Goal: Transaction & Acquisition: Download file/media

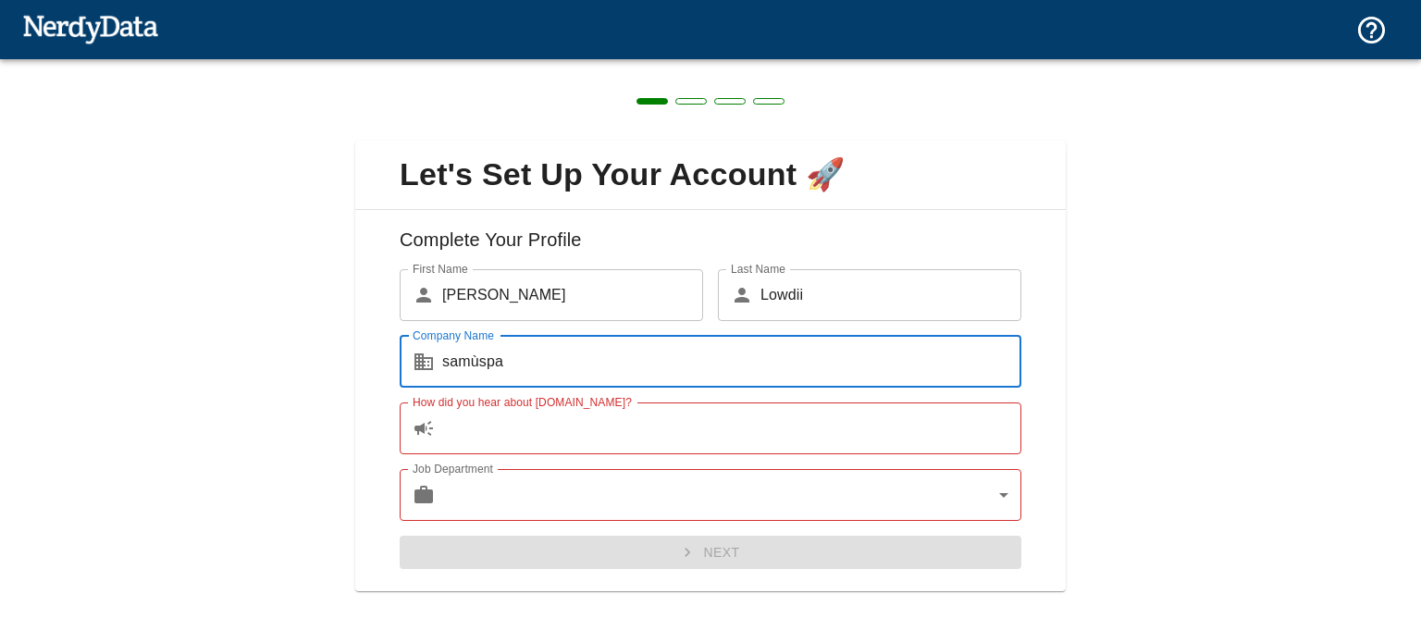
type input "samùspa"
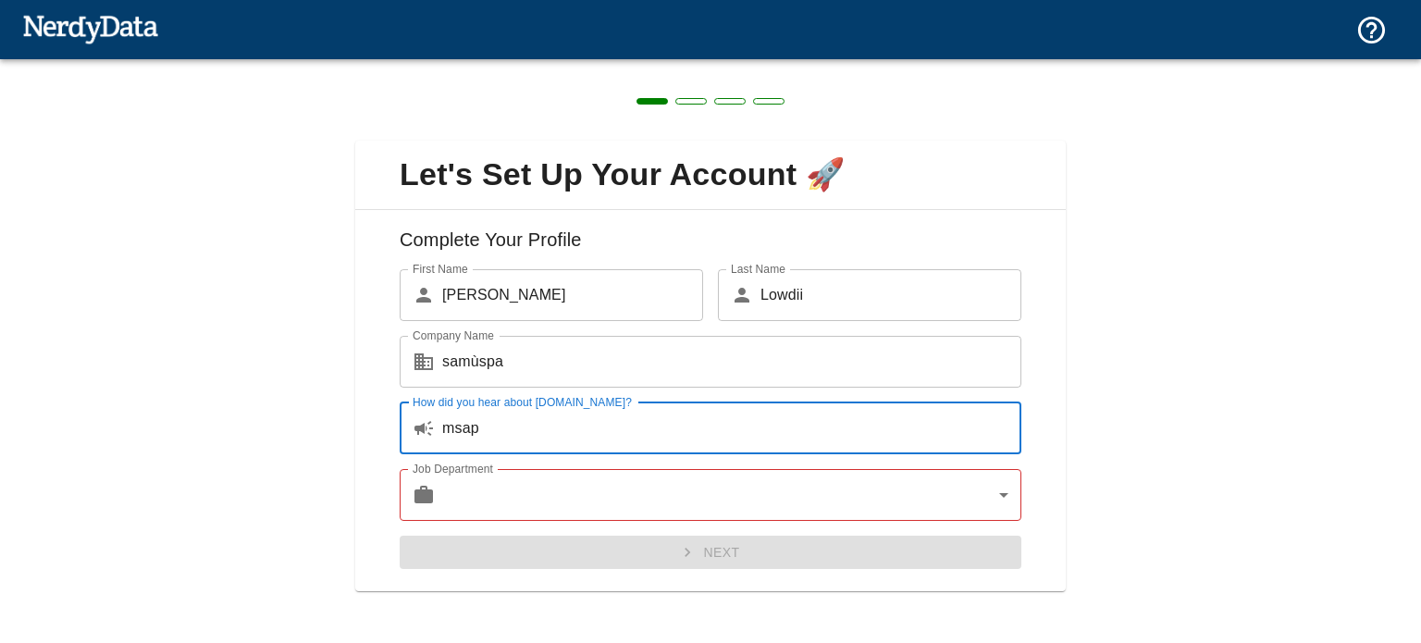
type input "msap"
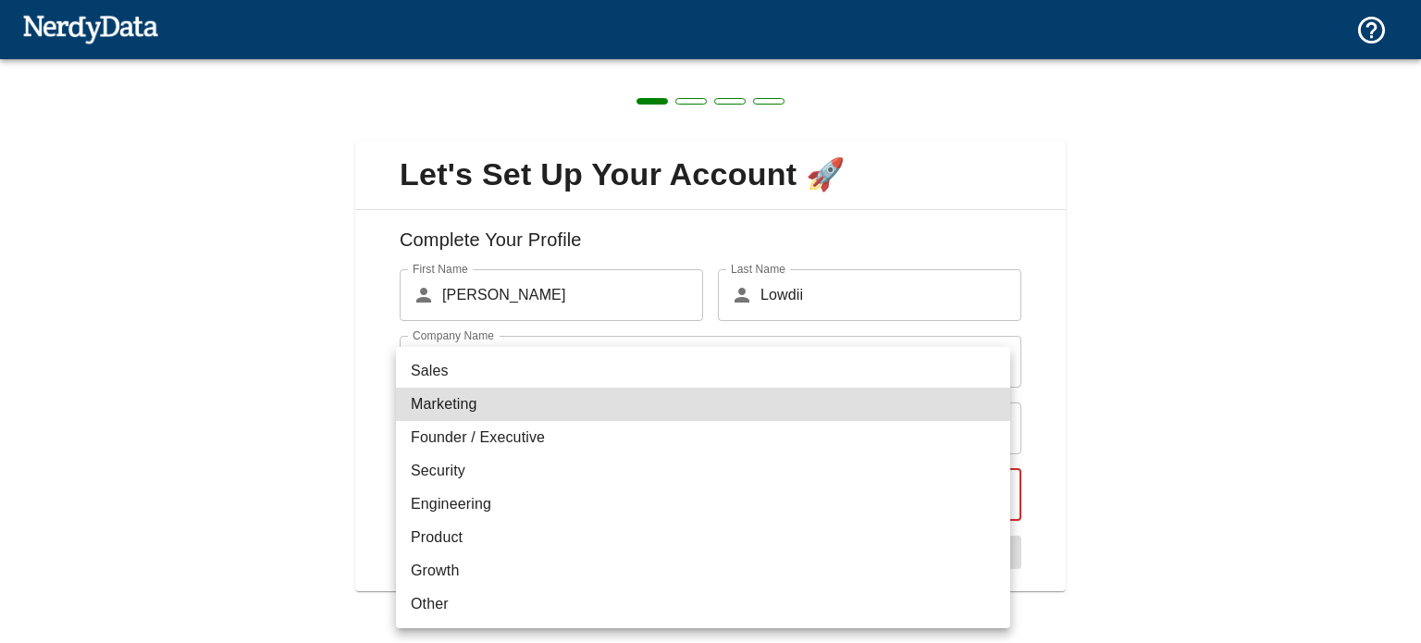
type input "marketing"
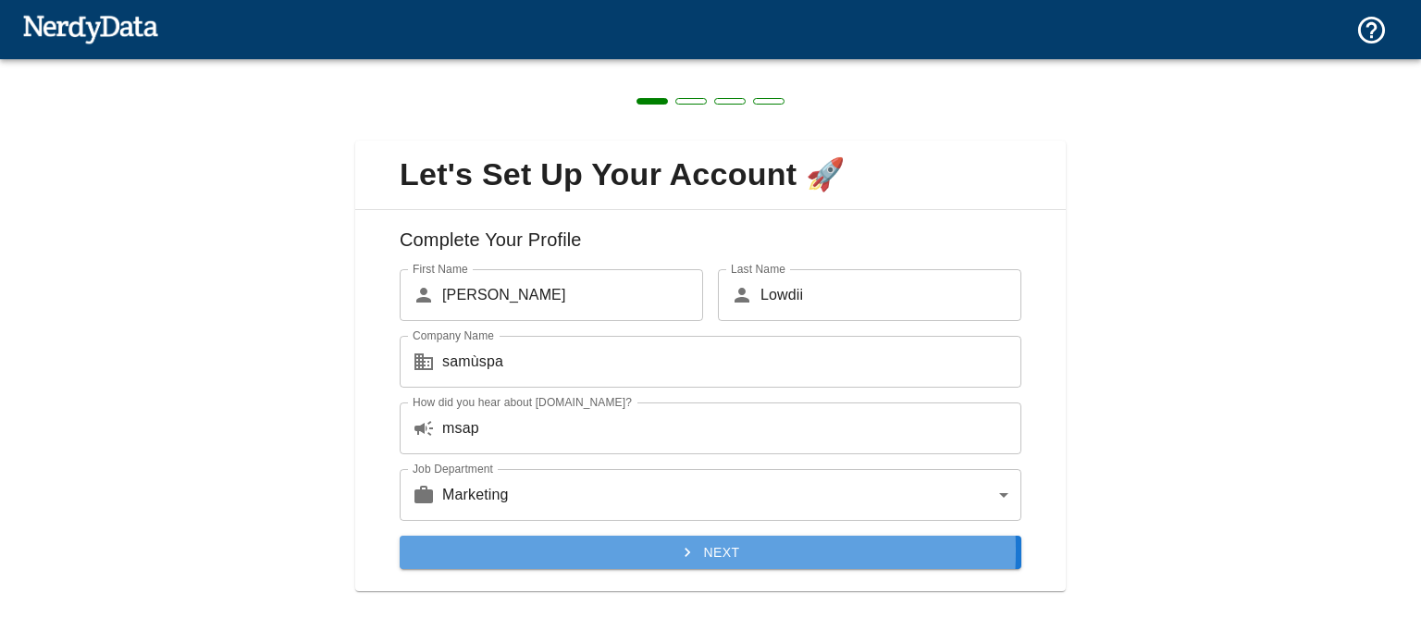
click at [631, 551] on button "Next" at bounding box center [711, 553] width 622 height 34
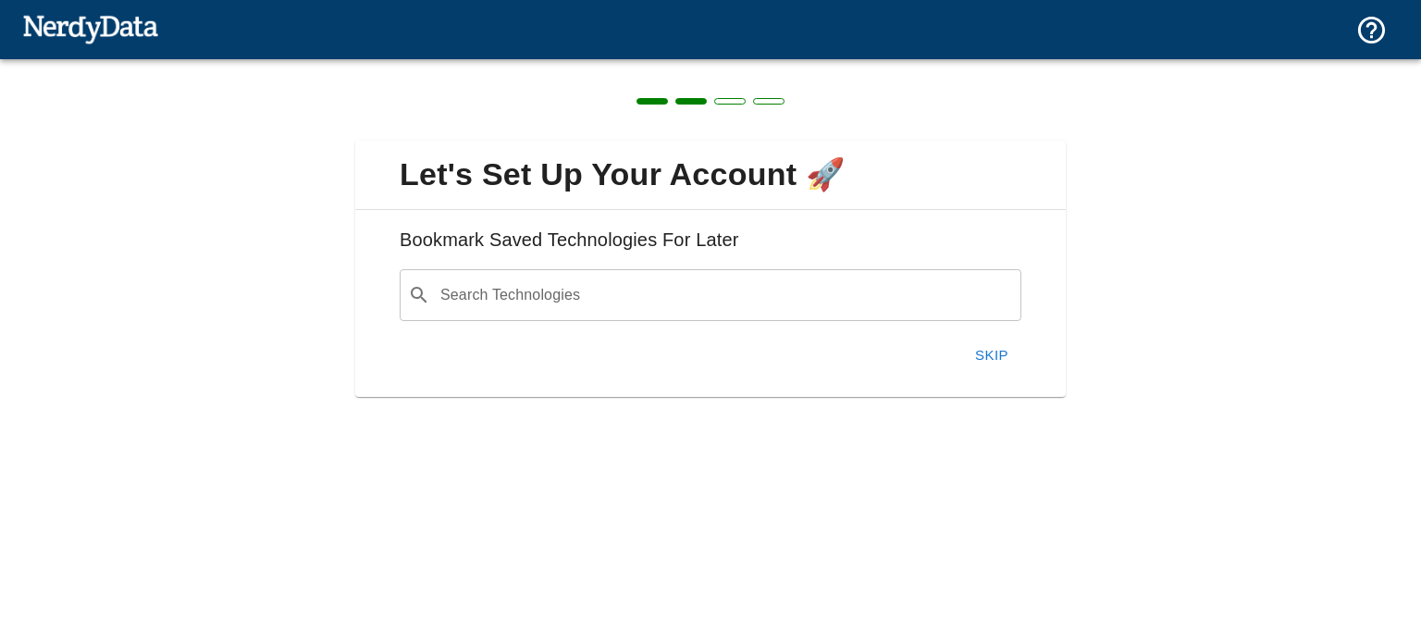
click at [990, 348] on button "Skip" at bounding box center [991, 355] width 59 height 39
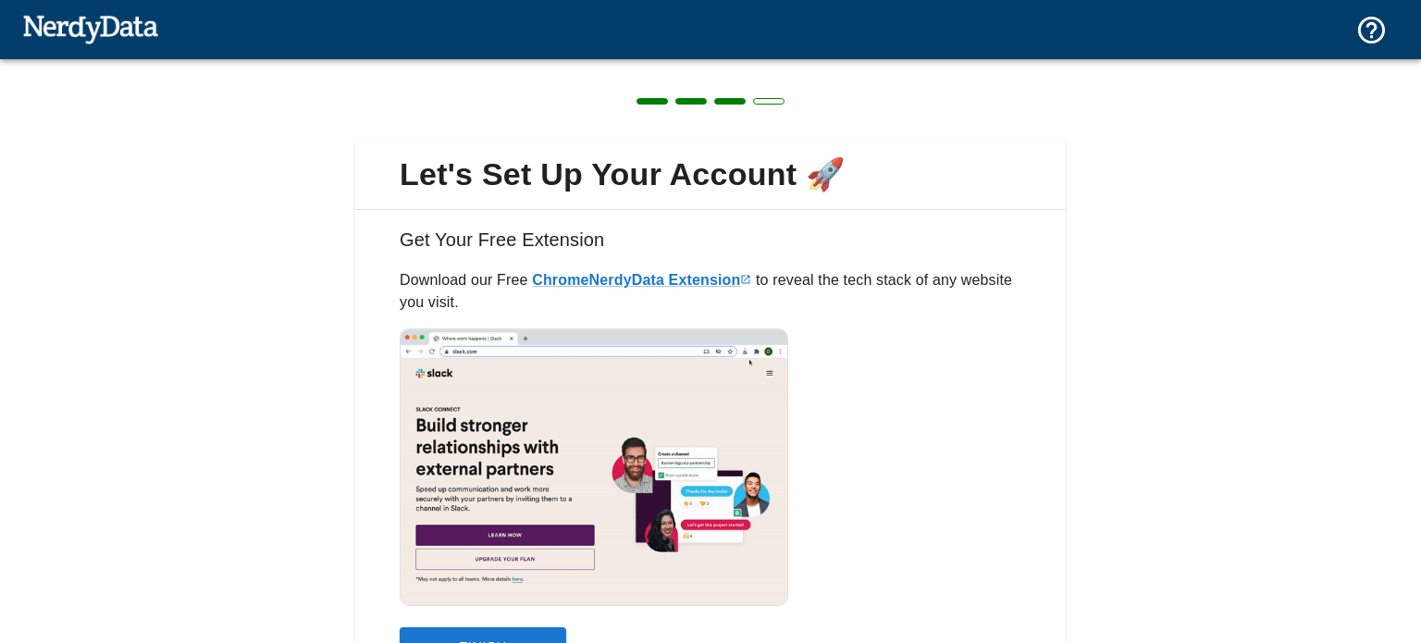
scroll to position [104, 0]
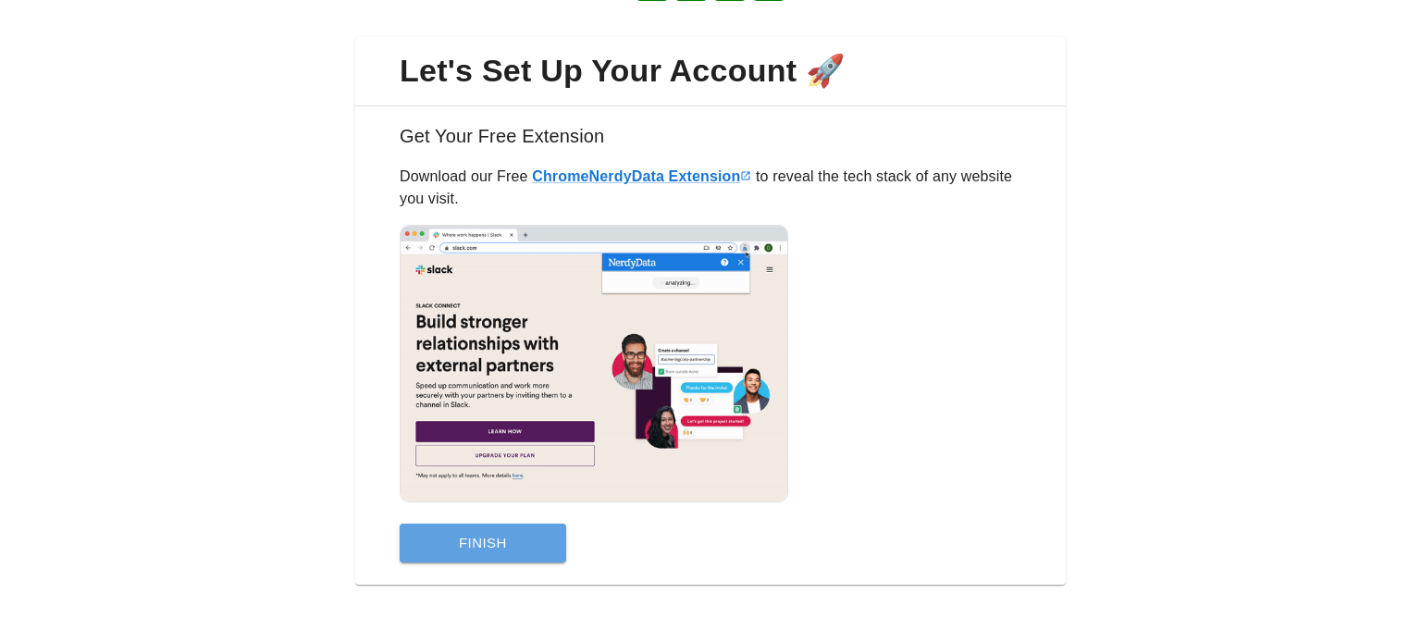
click at [465, 527] on button "Finish" at bounding box center [483, 543] width 167 height 39
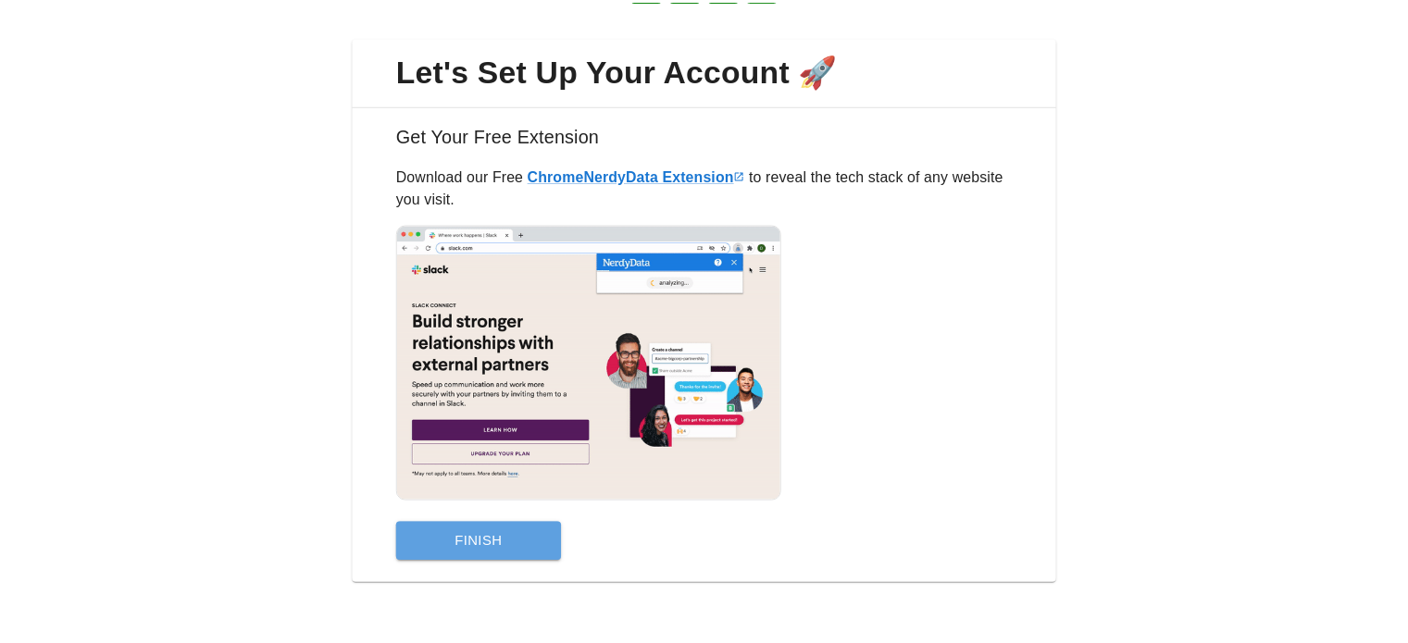
scroll to position [0, 0]
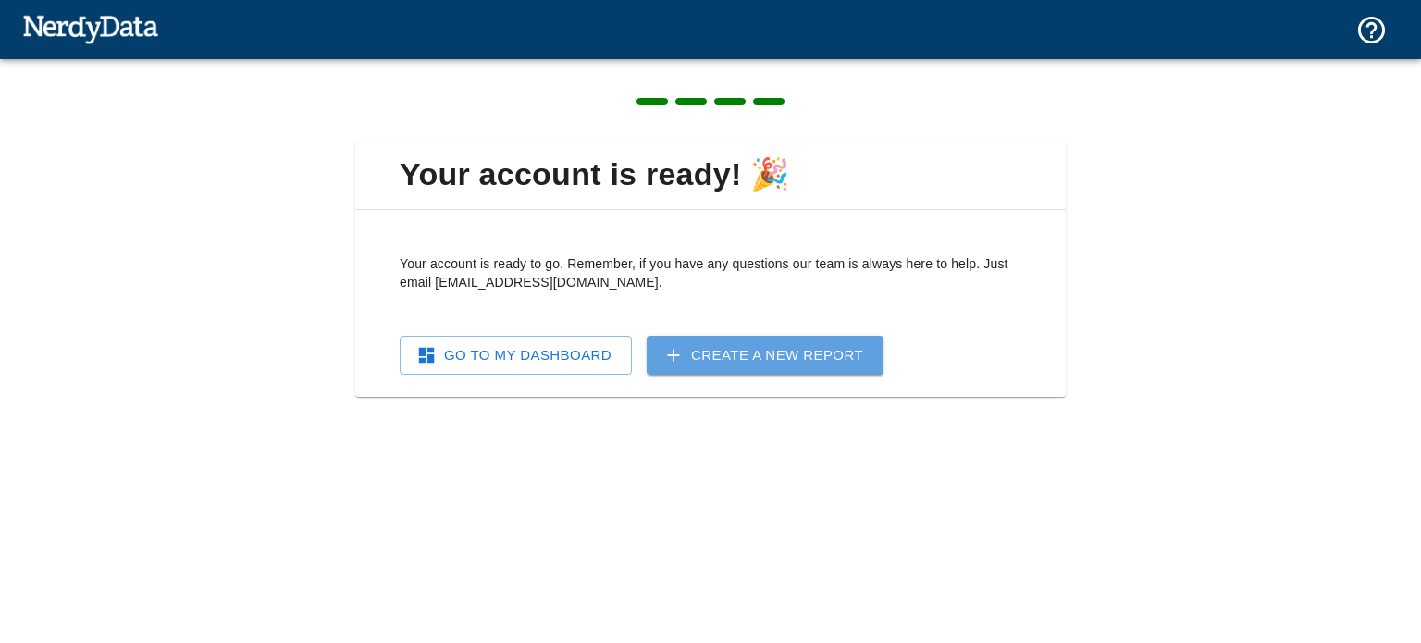
click at [722, 359] on link "Create a New Report" at bounding box center [765, 355] width 237 height 39
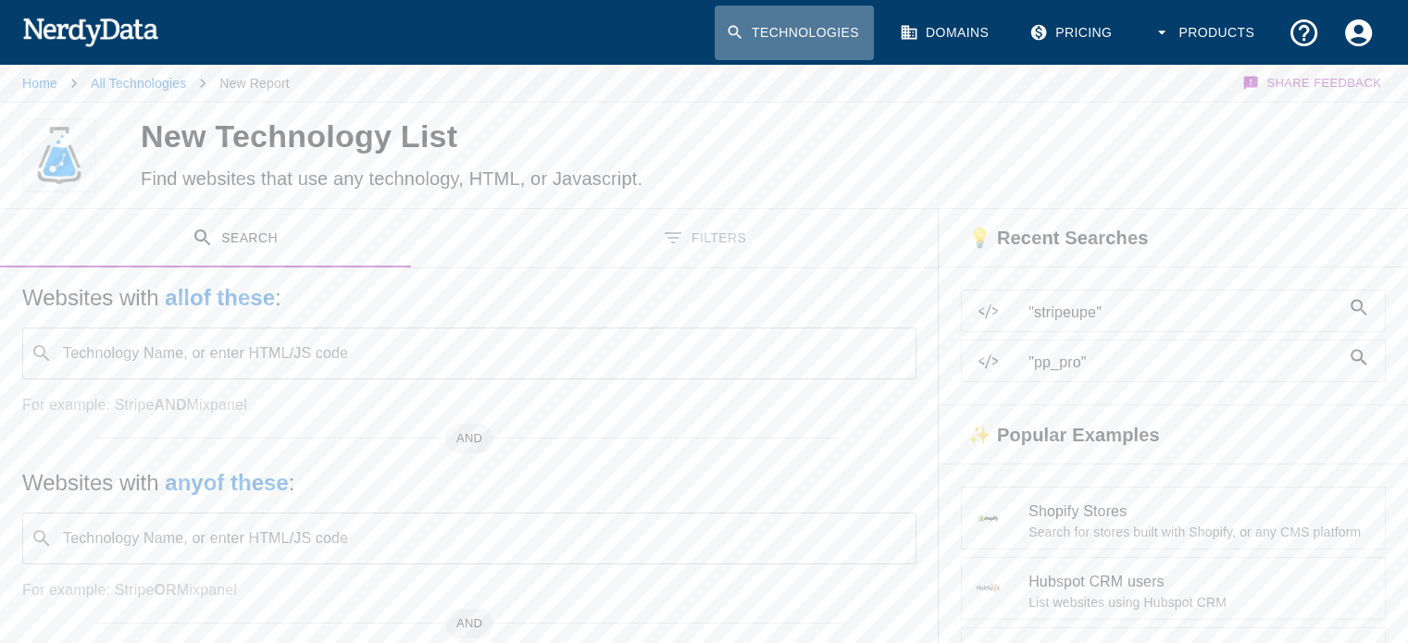
click at [804, 30] on link "Technologies" at bounding box center [793, 33] width 159 height 55
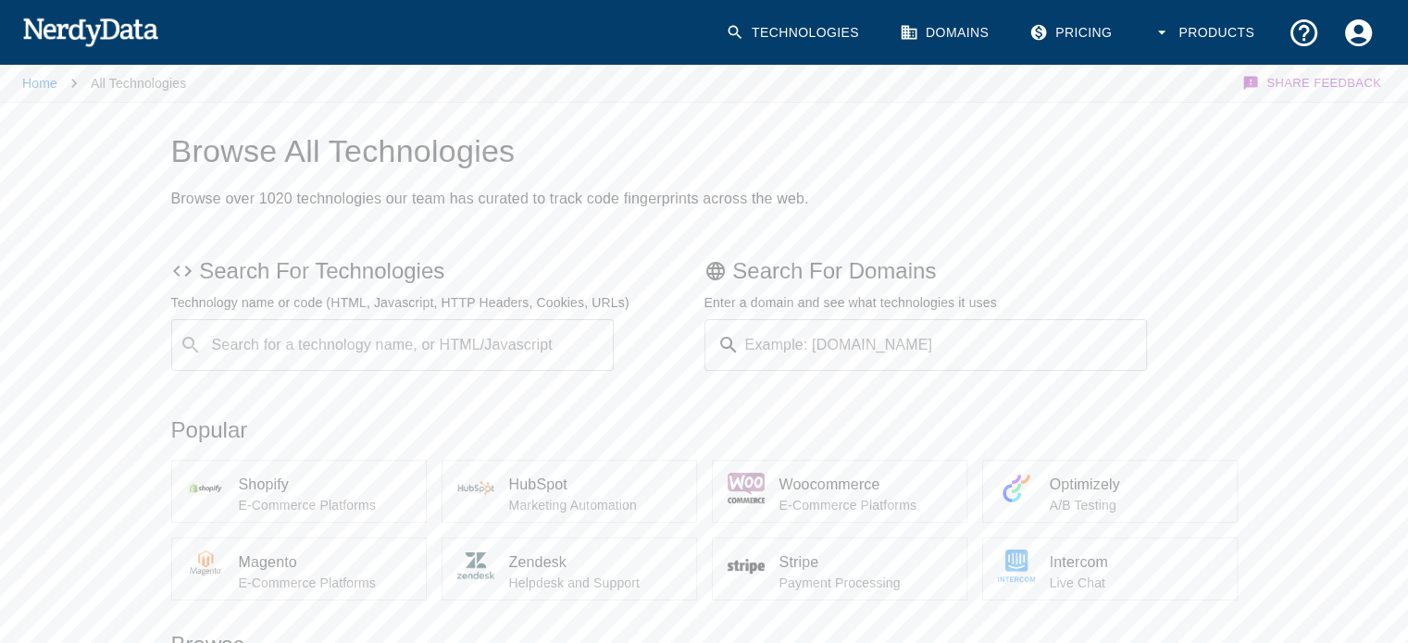
click at [832, 462] on li "Woocommerce E-Commerce Platforms" at bounding box center [840, 491] width 254 height 61
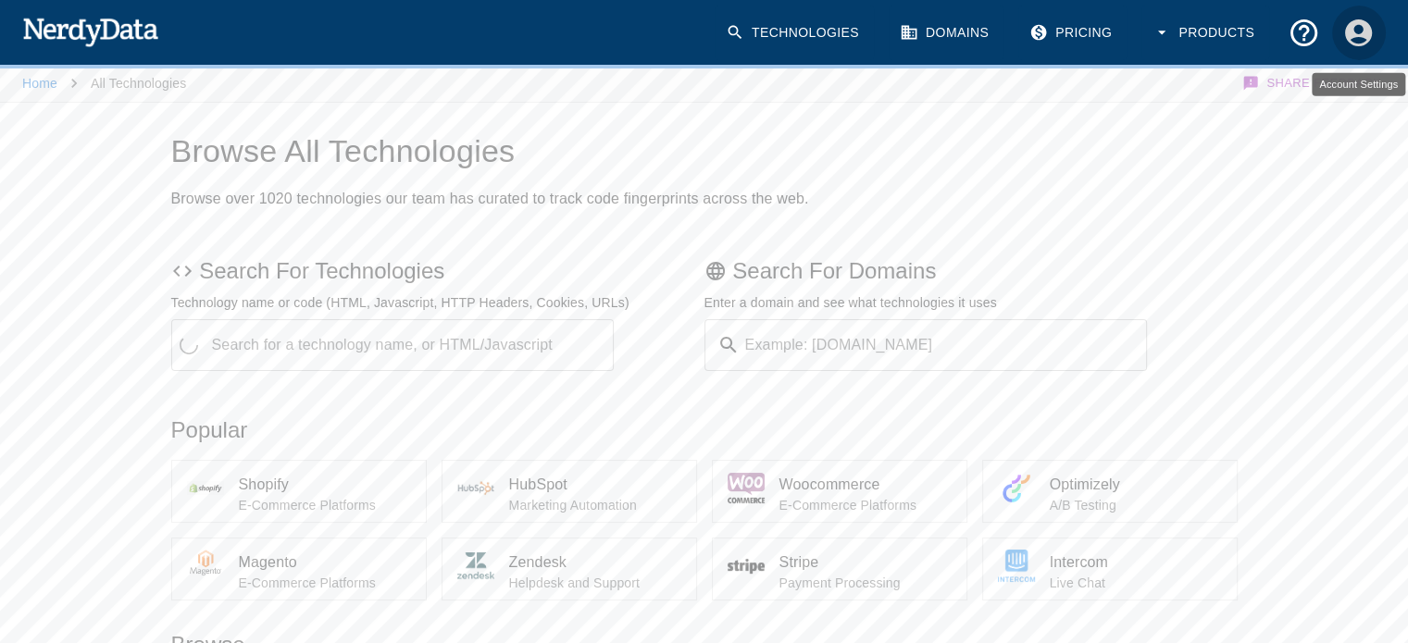
click at [1364, 43] on icon "Account Settings" at bounding box center [1358, 32] width 27 height 27
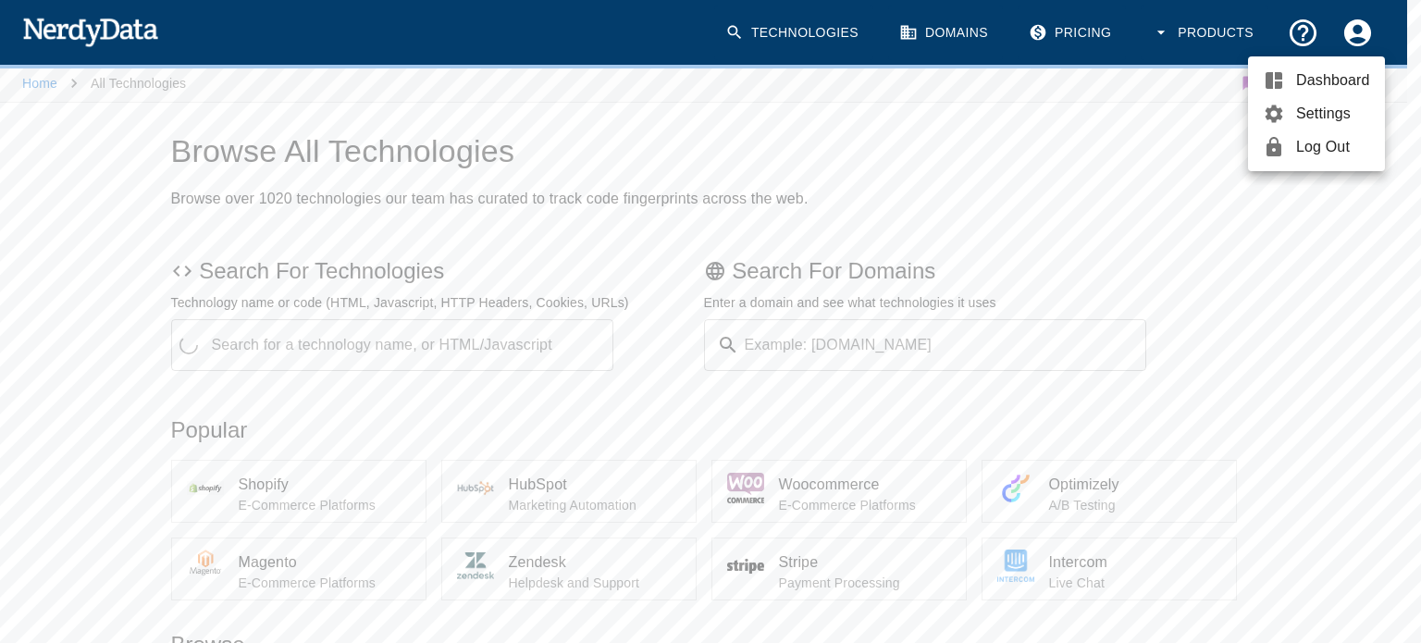
click at [1232, 221] on div at bounding box center [710, 321] width 1421 height 643
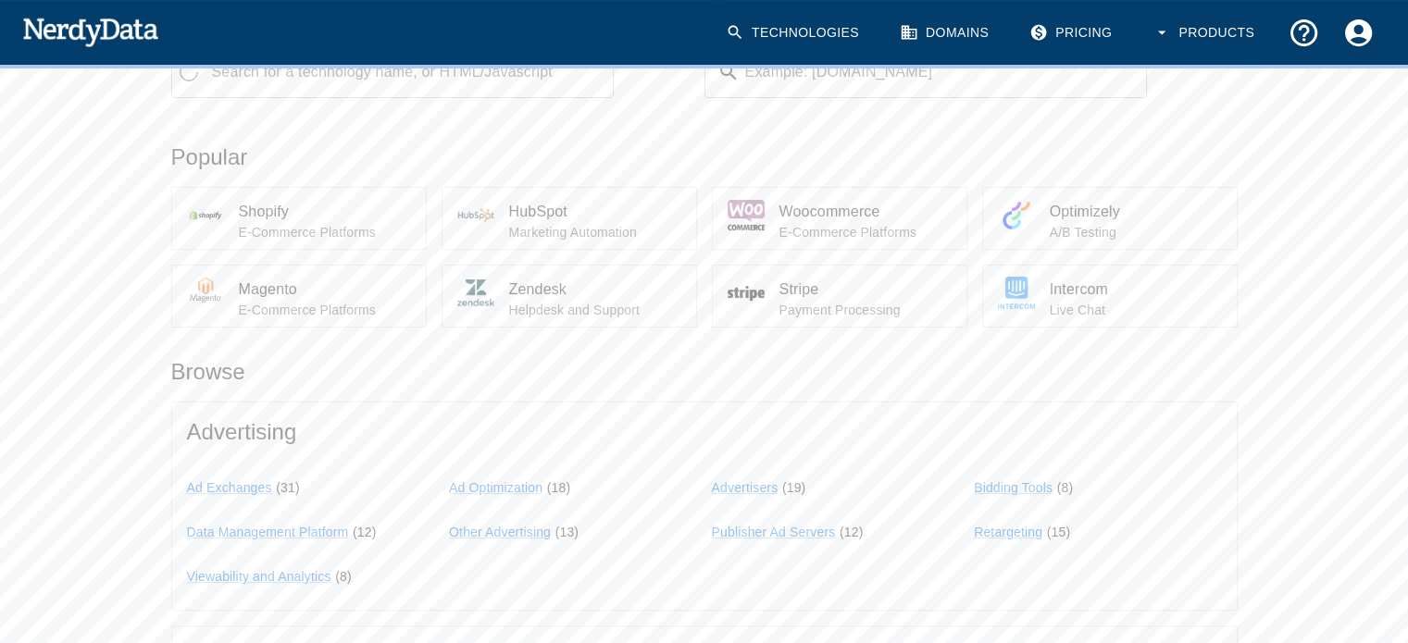
scroll to position [274, 0]
click at [1090, 287] on span "Intercom" at bounding box center [1135, 289] width 172 height 22
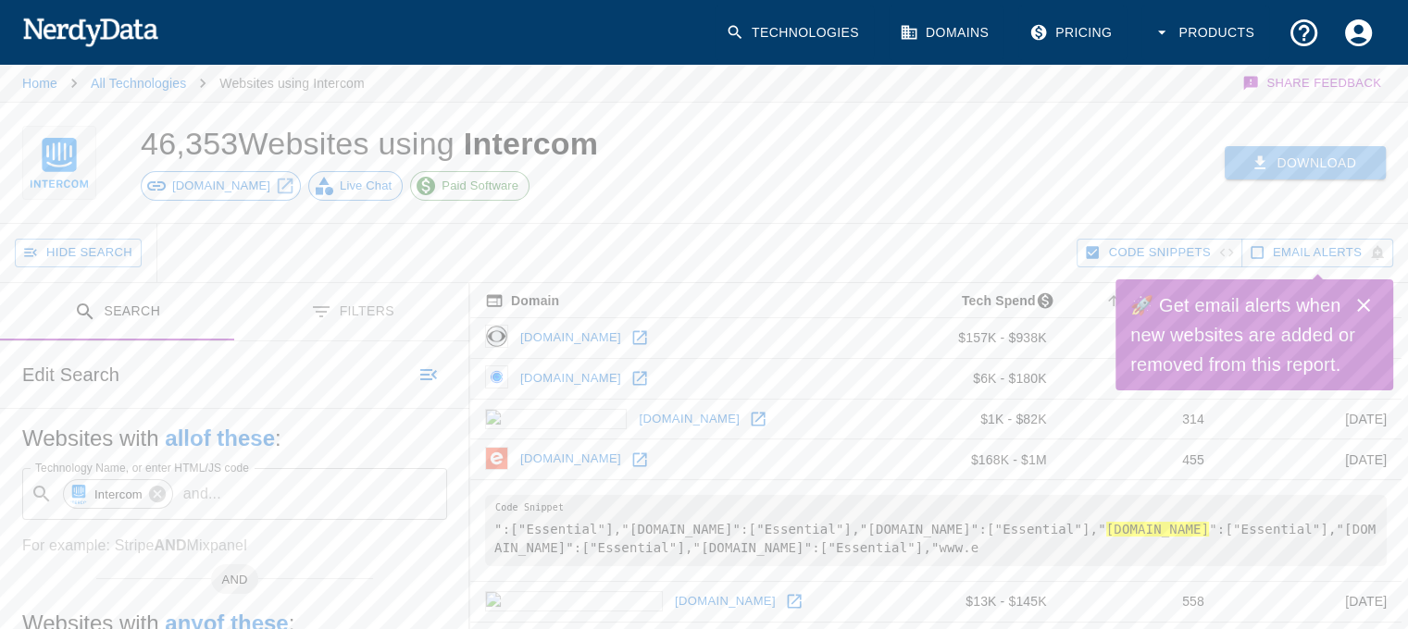
click at [1328, 146] on button "Download" at bounding box center [1304, 163] width 161 height 34
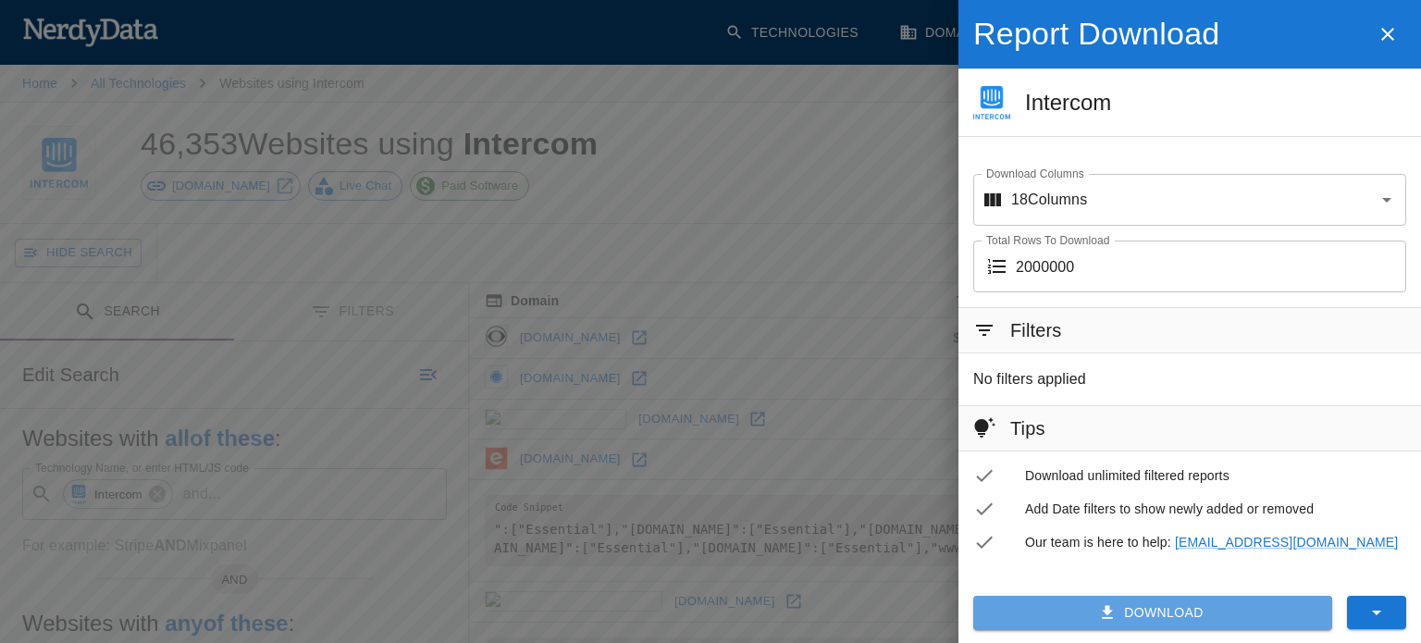
click at [1073, 622] on button "Download" at bounding box center [1153, 613] width 359 height 34
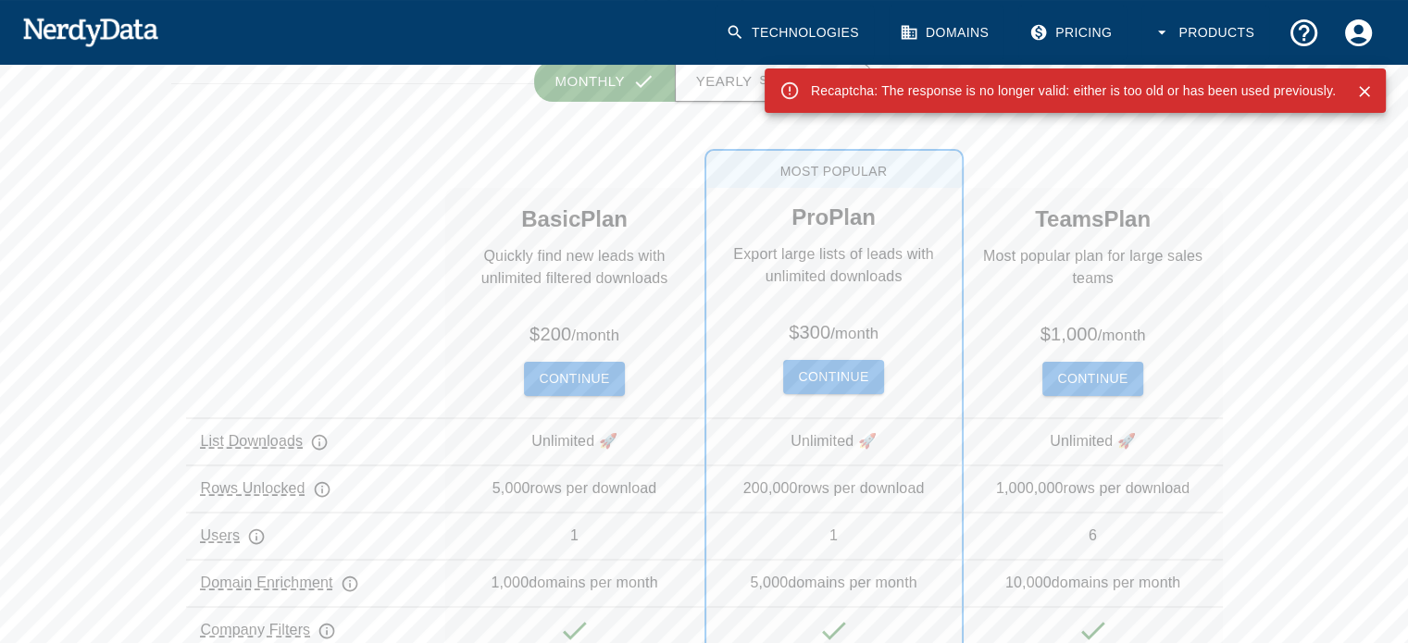
scroll to position [173, 0]
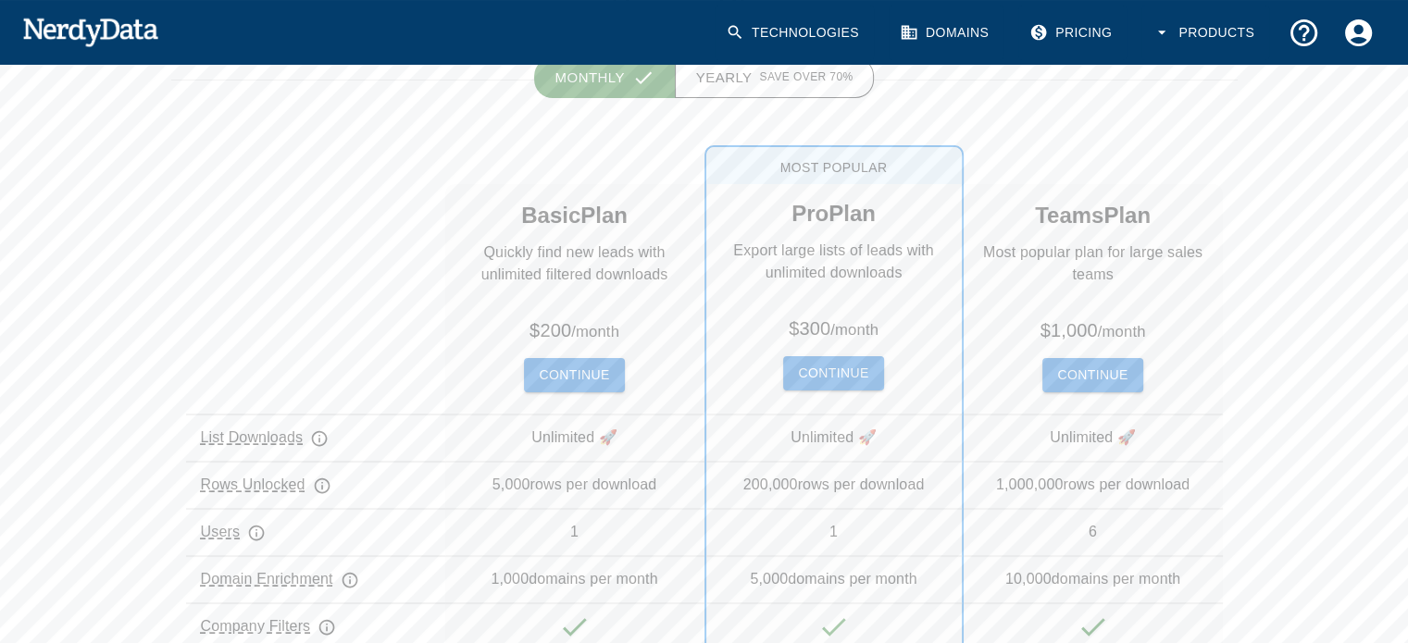
click at [1075, 379] on button "Continue" at bounding box center [1092, 375] width 100 height 34
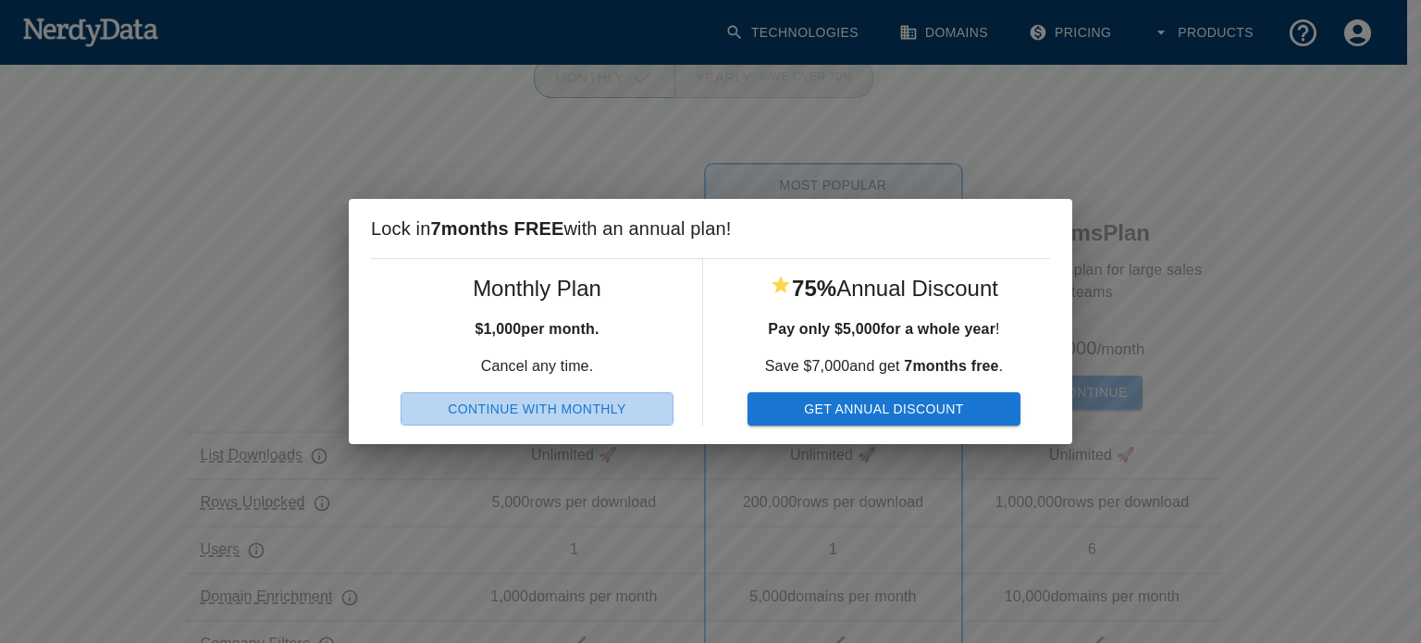
click at [559, 407] on button "Continue With Monthly" at bounding box center [537, 409] width 273 height 34
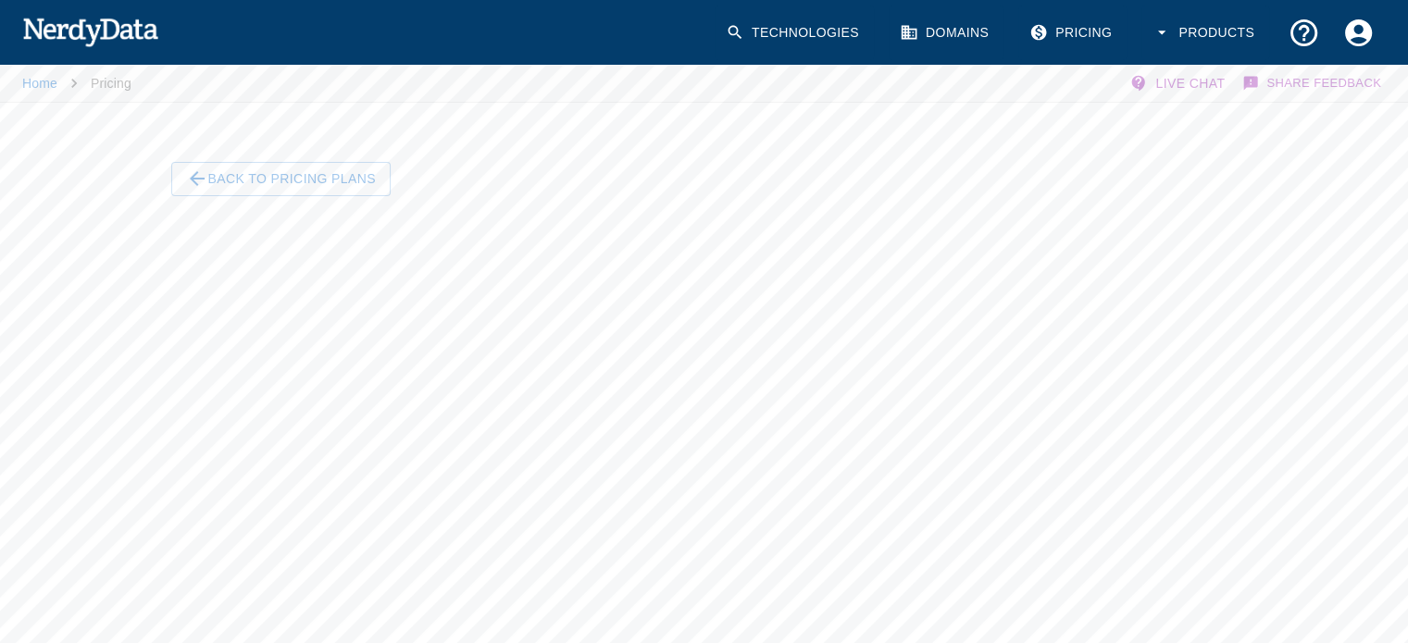
scroll to position [411, 0]
